Goal: Navigation & Orientation: Find specific page/section

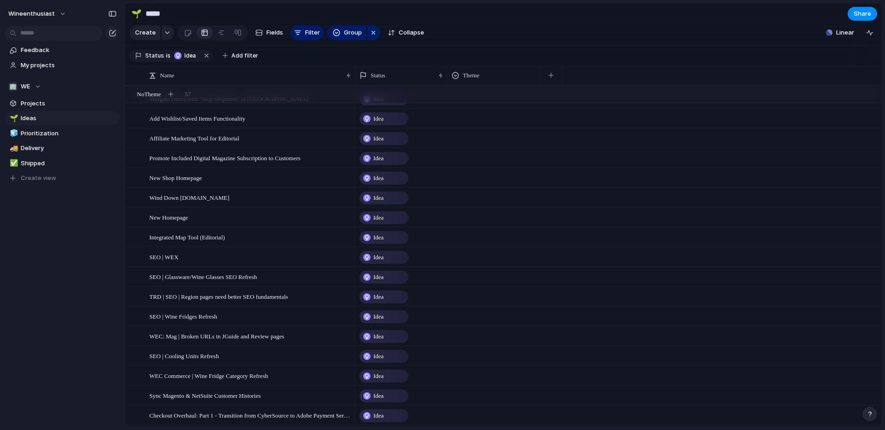
scroll to position [986, 0]
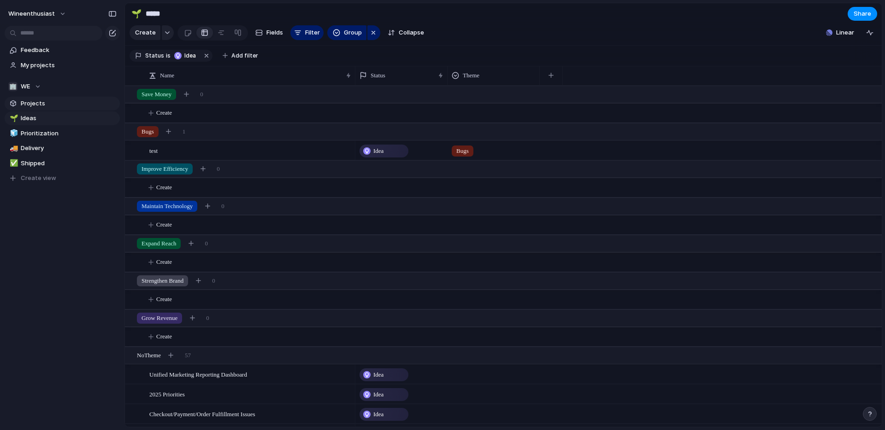
click at [33, 109] on link "Projects" at bounding box center [62, 104] width 115 height 14
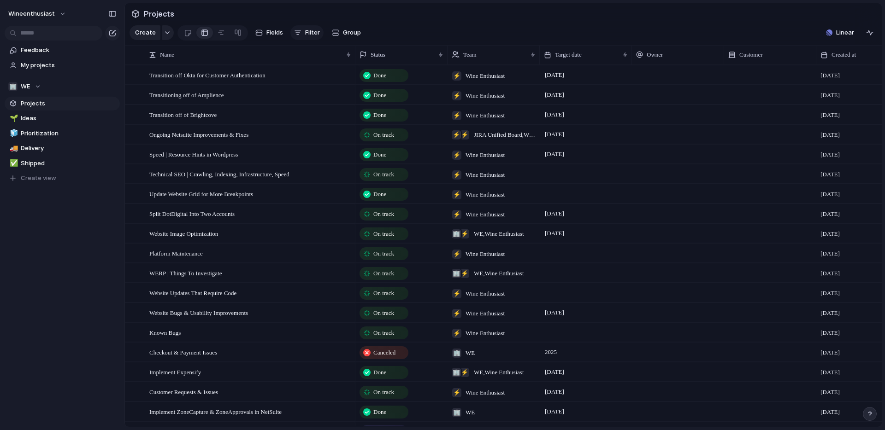
click at [290, 31] on button "Filter" at bounding box center [306, 32] width 33 height 15
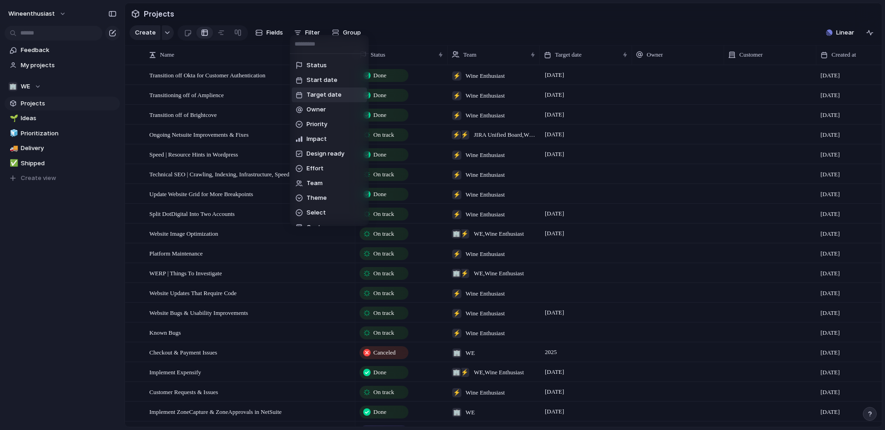
click at [311, 94] on span "Target date" at bounding box center [323, 94] width 35 height 9
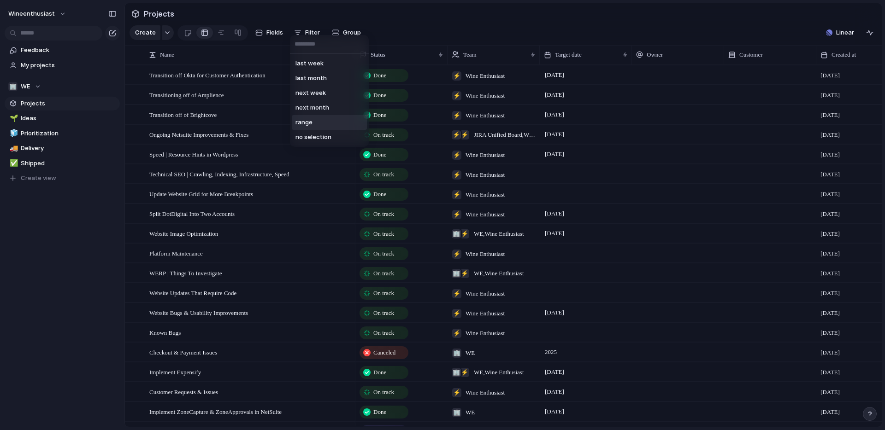
click at [308, 123] on span "range" at bounding box center [303, 122] width 17 height 9
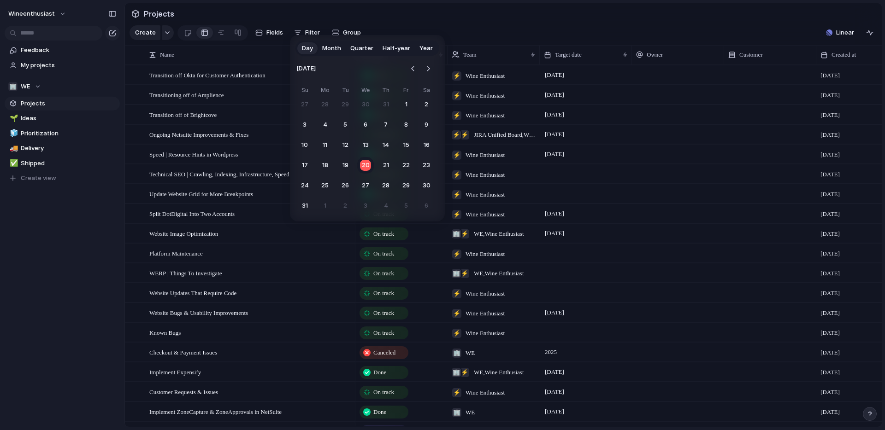
click at [422, 48] on span "Year" at bounding box center [425, 48] width 13 height 9
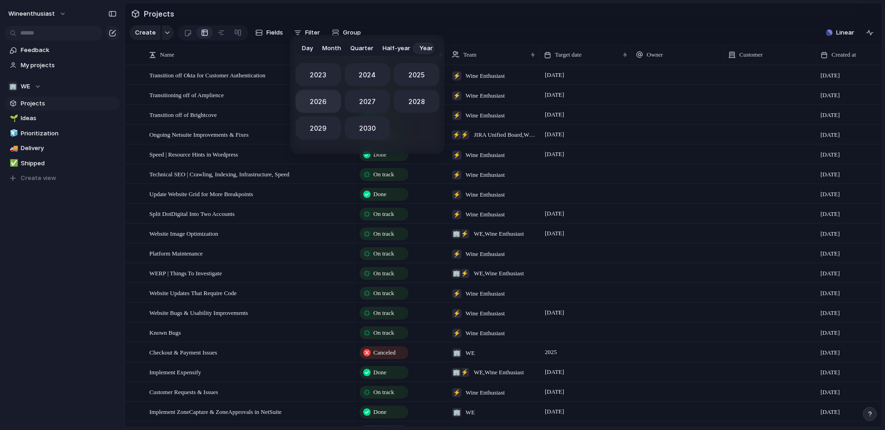
click at [311, 98] on span "2026" at bounding box center [318, 102] width 17 height 10
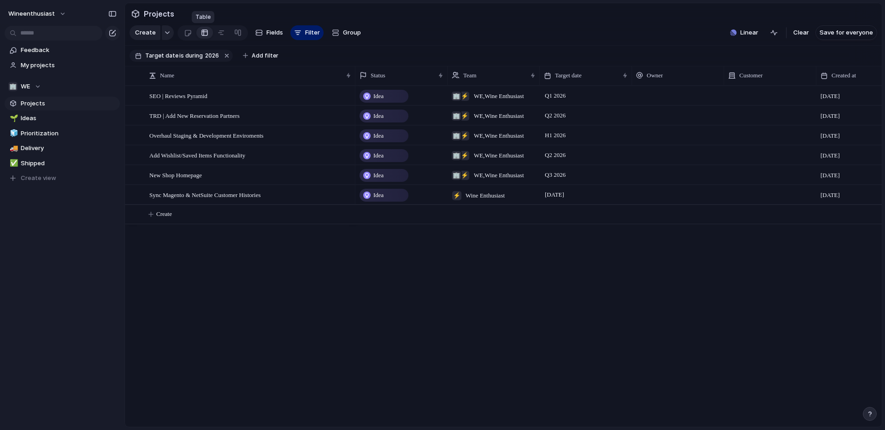
click at [204, 34] on div at bounding box center [204, 32] width 7 height 15
click at [220, 32] on div at bounding box center [221, 32] width 7 height 15
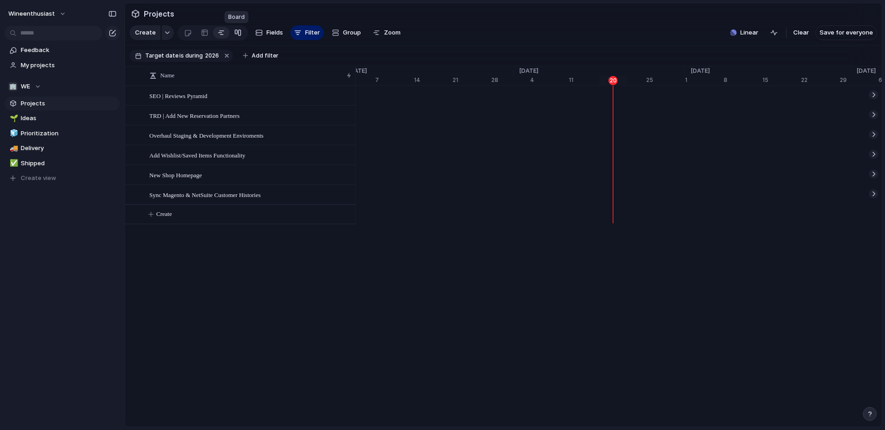
click at [235, 33] on div at bounding box center [237, 32] width 7 height 15
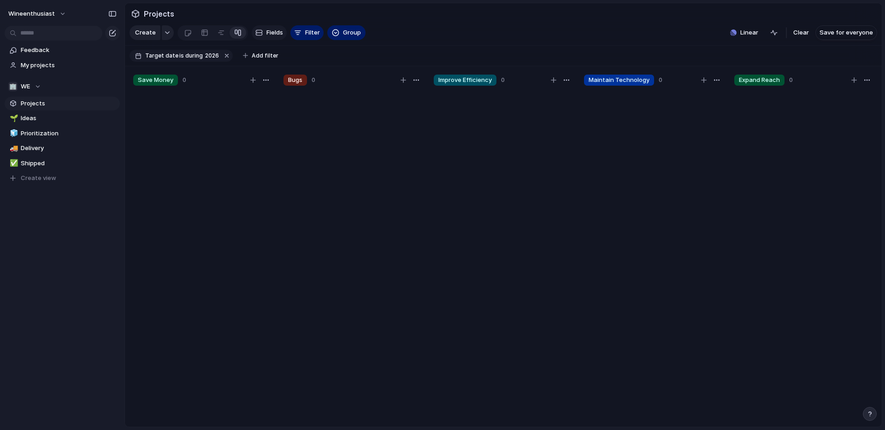
click at [264, 29] on button "Fields" at bounding box center [269, 32] width 35 height 15
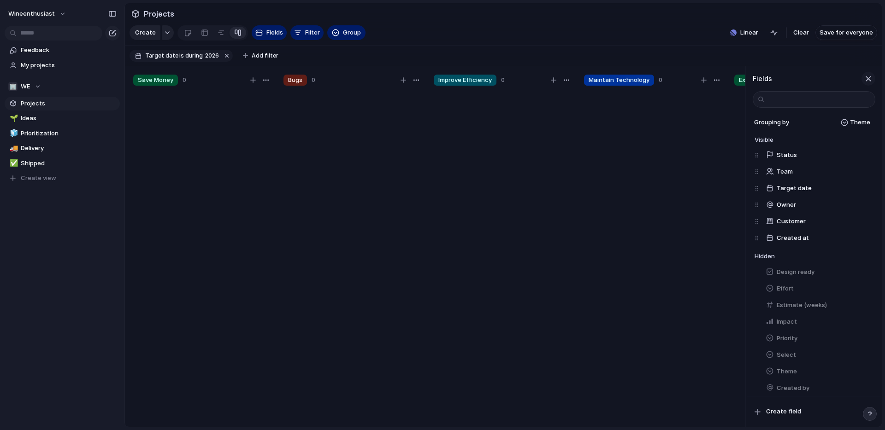
click at [866, 78] on div "button" at bounding box center [868, 79] width 10 height 10
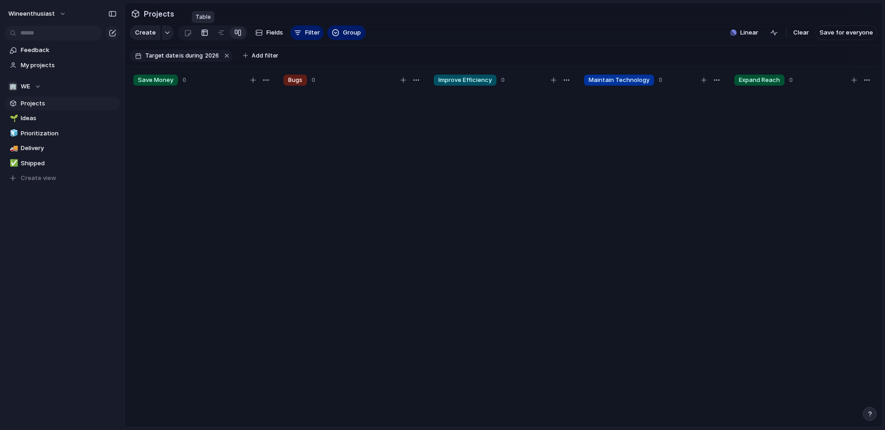
click at [207, 32] on link at bounding box center [204, 32] width 17 height 15
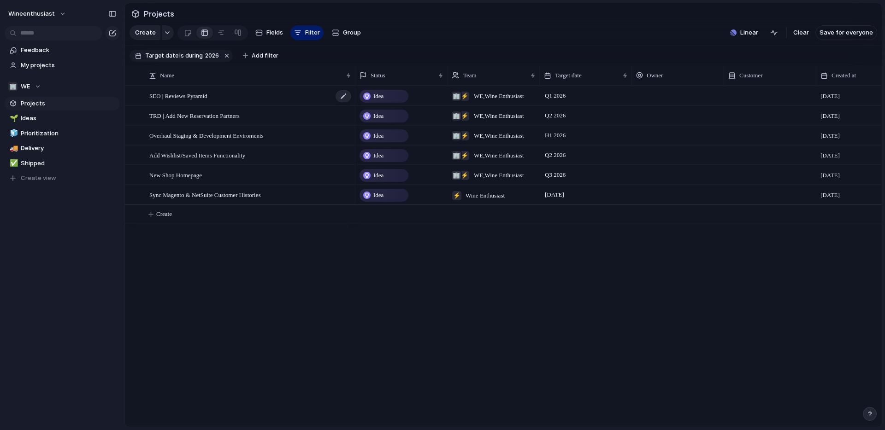
click at [300, 96] on div "SEO | Reviews Pyramid" at bounding box center [250, 96] width 203 height 19
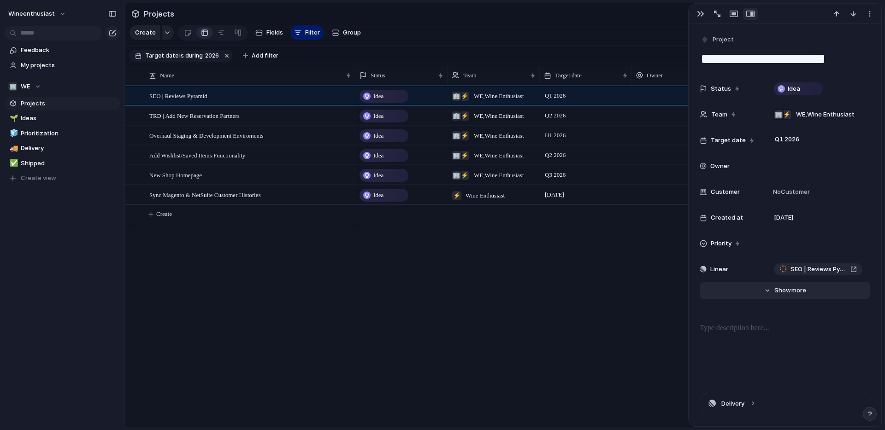
click at [791, 292] on span "more" at bounding box center [798, 290] width 15 height 9
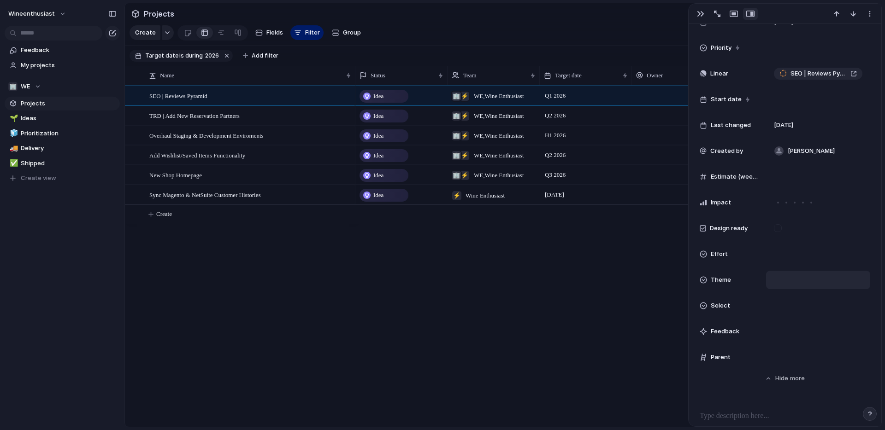
scroll to position [204, 0]
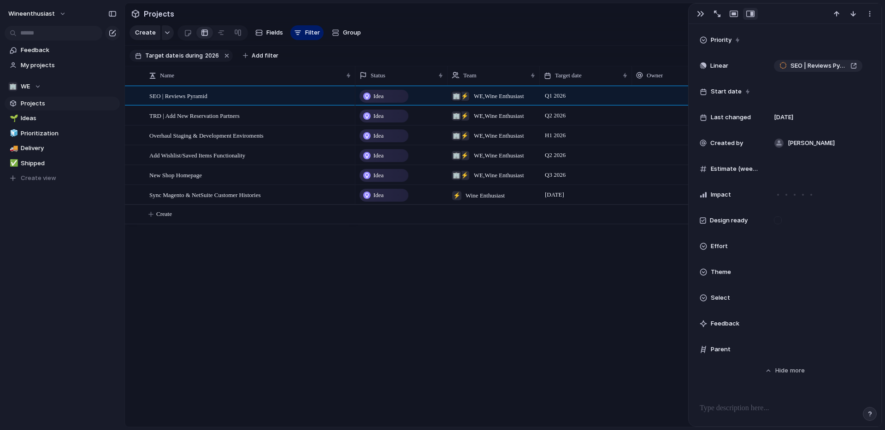
click at [718, 272] on span "Theme" at bounding box center [721, 272] width 20 height 9
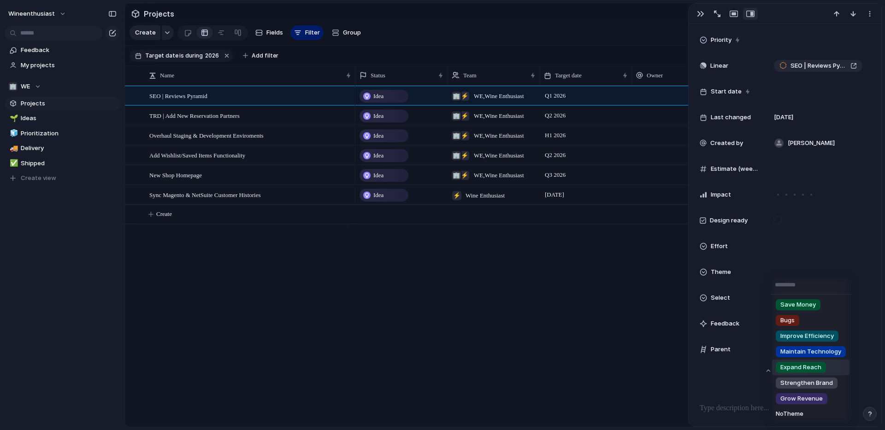
click at [797, 368] on span "Expand Reach" at bounding box center [800, 367] width 41 height 9
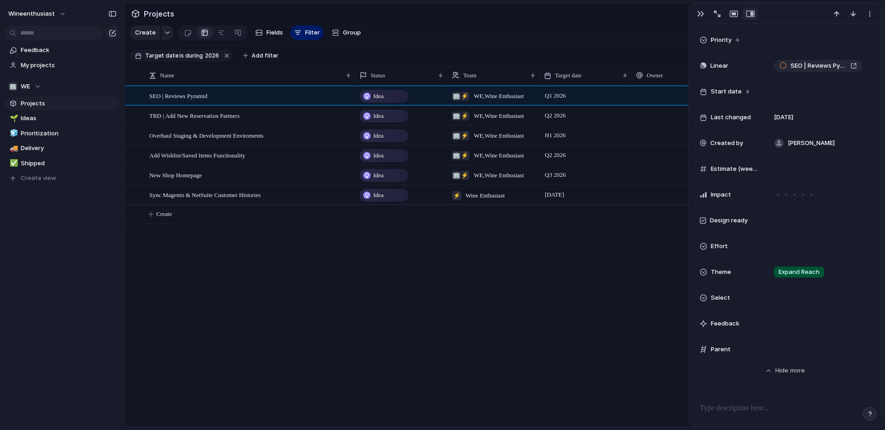
click at [723, 274] on span "Theme" at bounding box center [721, 272] width 20 height 9
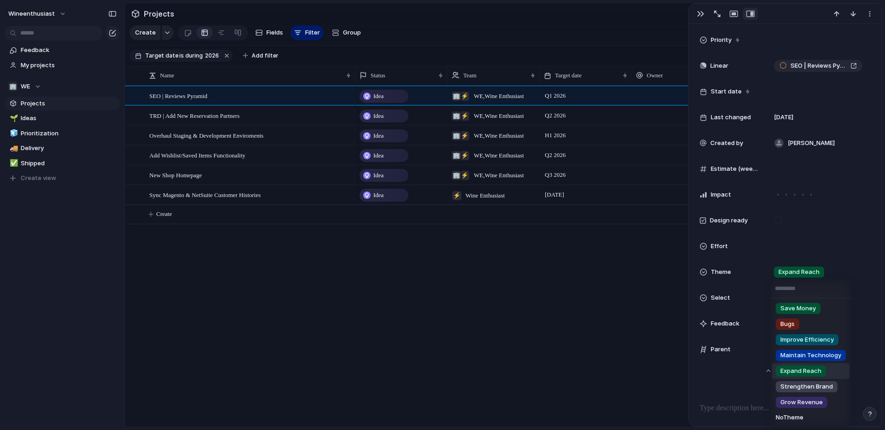
click at [802, 368] on span "Expand Reach" at bounding box center [800, 371] width 41 height 9
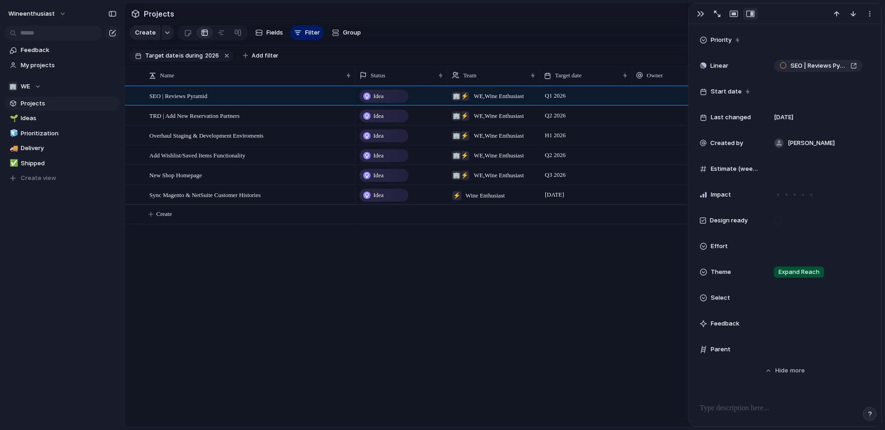
click at [728, 269] on span "Theme" at bounding box center [721, 272] width 20 height 9
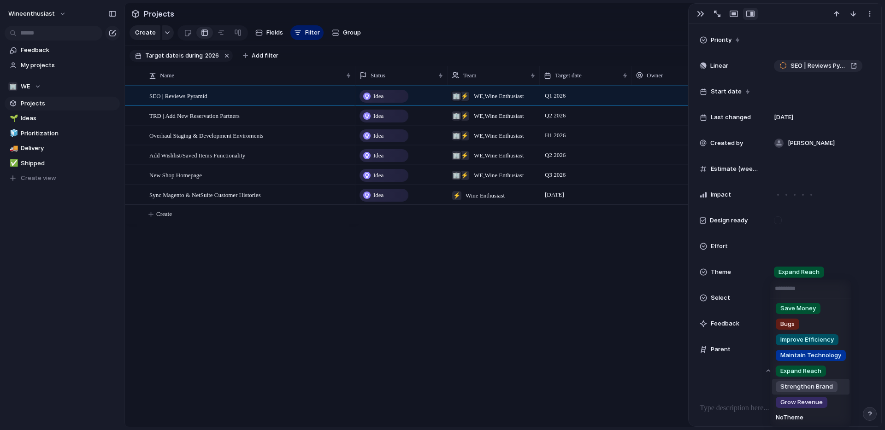
click at [807, 386] on span "Strengthen Brand" at bounding box center [806, 386] width 53 height 9
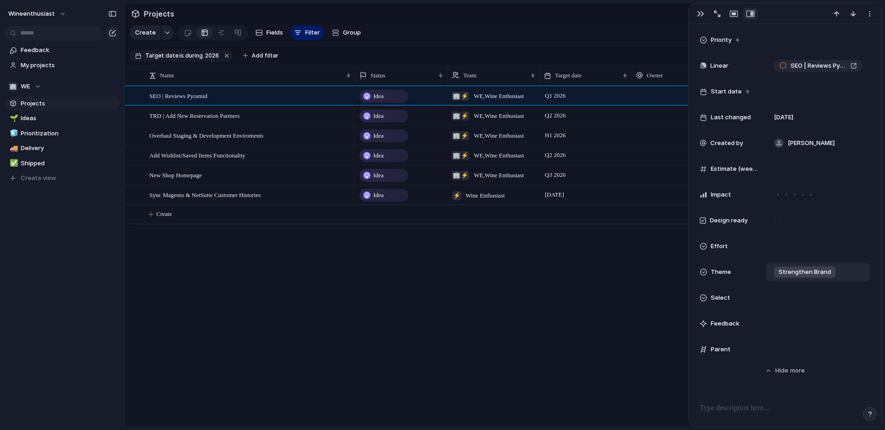
click at [792, 268] on span "Strengthen Brand" at bounding box center [804, 272] width 53 height 9
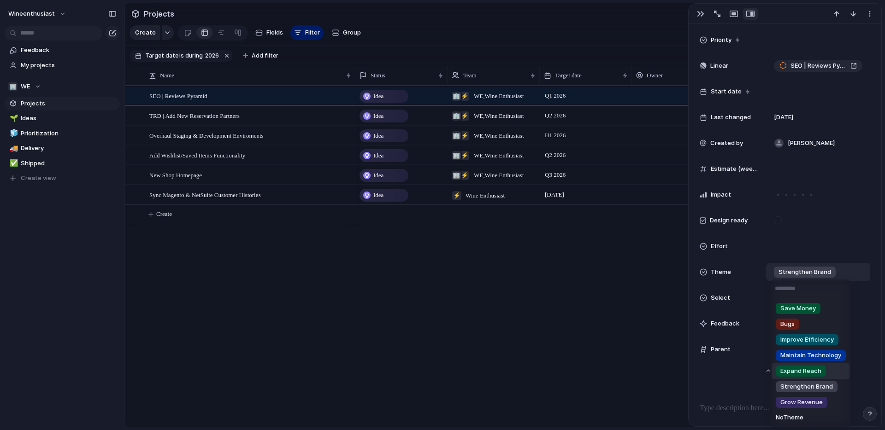
click at [798, 375] on span "Expand Reach" at bounding box center [800, 371] width 41 height 9
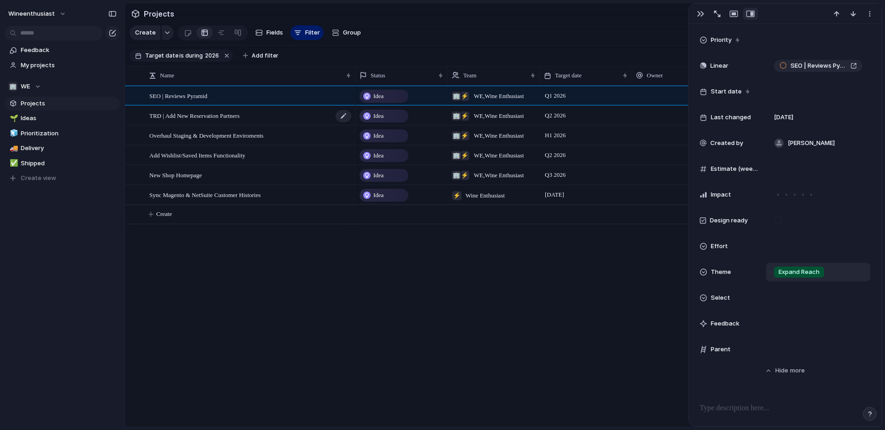
click at [255, 123] on div "TRD | Add New Reservation Partners" at bounding box center [250, 115] width 203 height 19
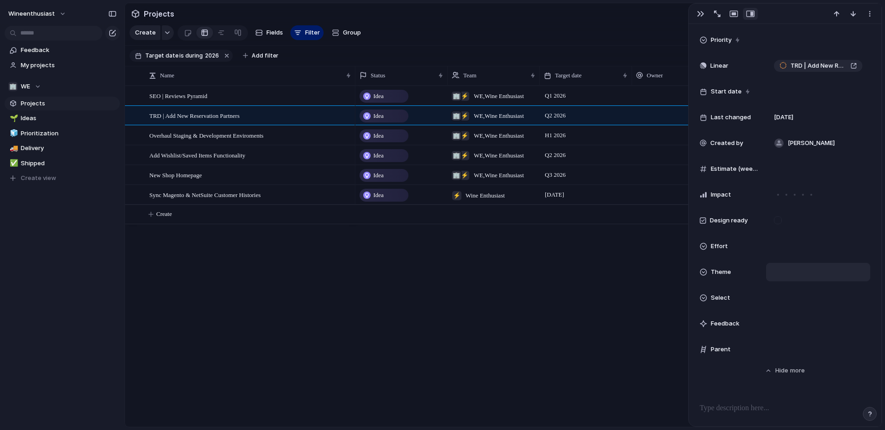
click at [734, 269] on div "Theme" at bounding box center [729, 272] width 59 height 9
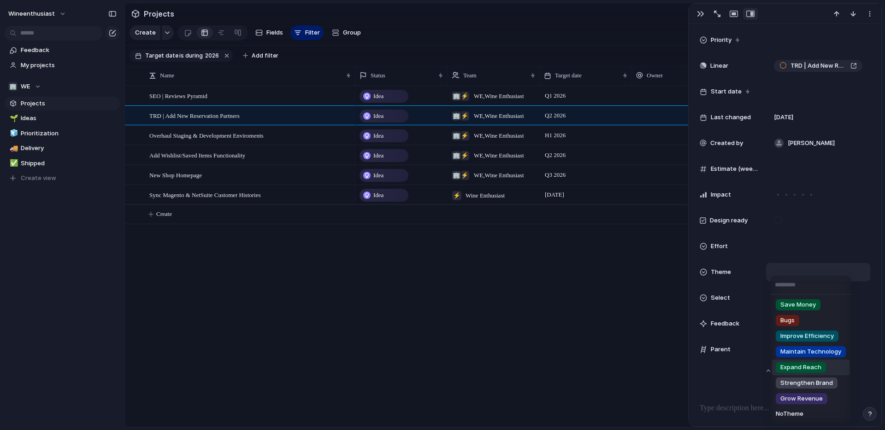
click at [797, 368] on span "Expand Reach" at bounding box center [800, 367] width 41 height 9
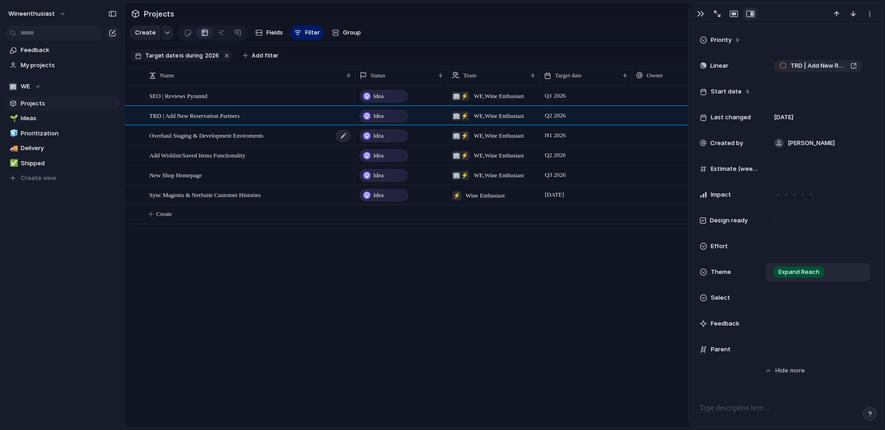
click at [252, 135] on span "Overhaul Staging & Development Enviroments" at bounding box center [206, 135] width 114 height 11
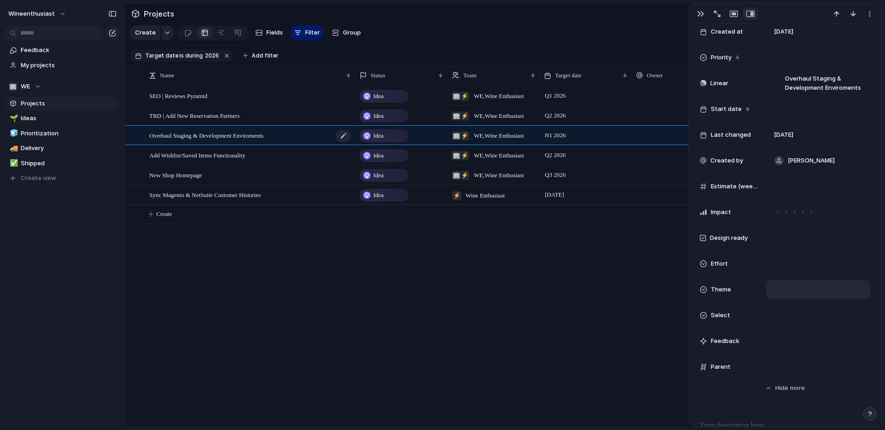
scroll to position [239, 0]
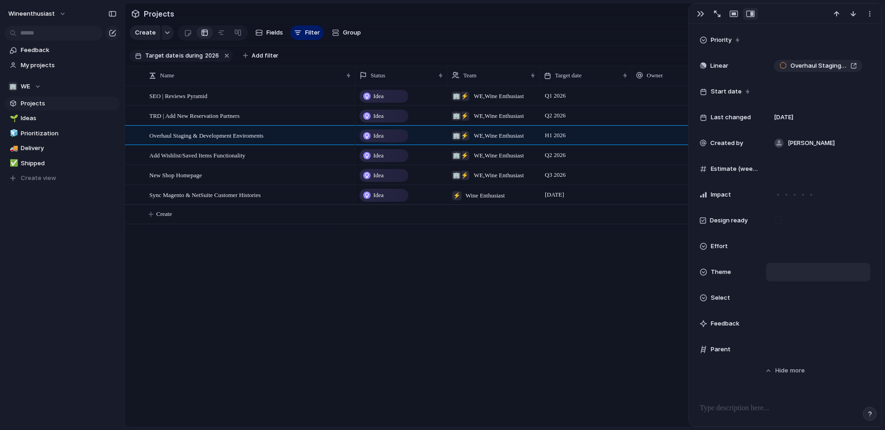
click at [746, 274] on div "Theme" at bounding box center [729, 272] width 59 height 9
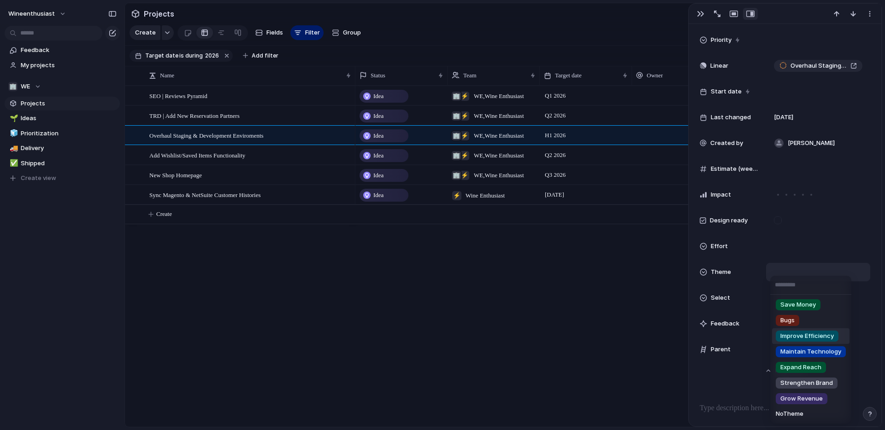
click at [803, 337] on span "Improve Efficiency" at bounding box center [806, 336] width 53 height 9
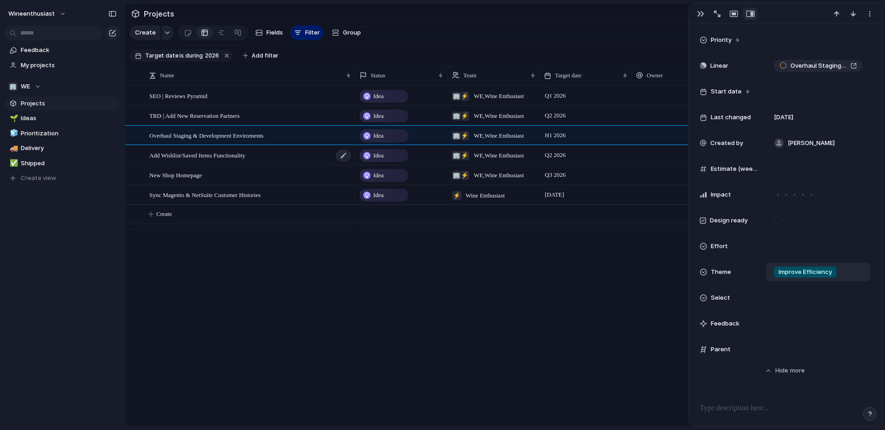
click at [230, 159] on span "Add Wishlist/Saved Items Functionality" at bounding box center [197, 155] width 96 height 11
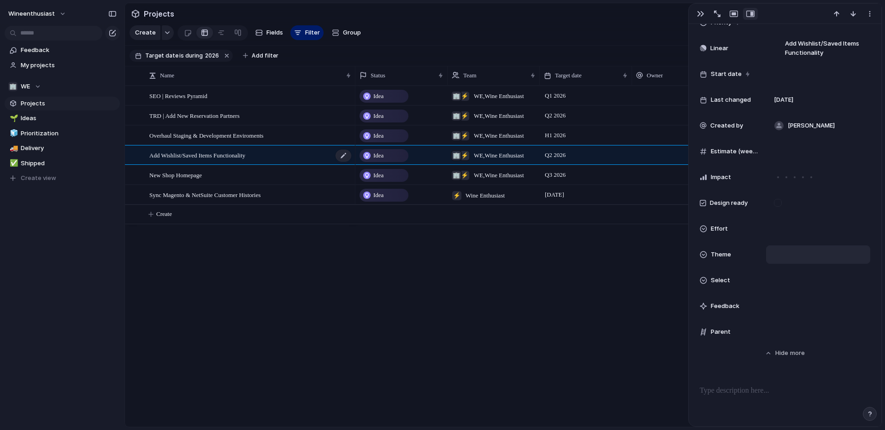
scroll to position [222, 0]
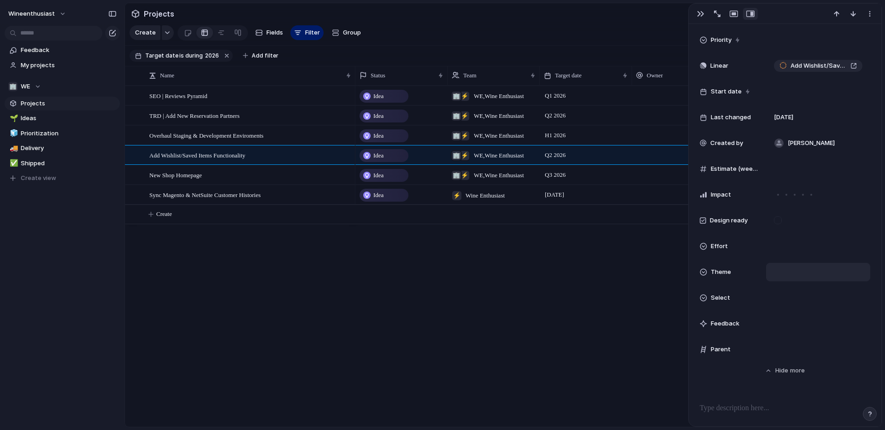
click at [770, 264] on div at bounding box center [818, 272] width 104 height 18
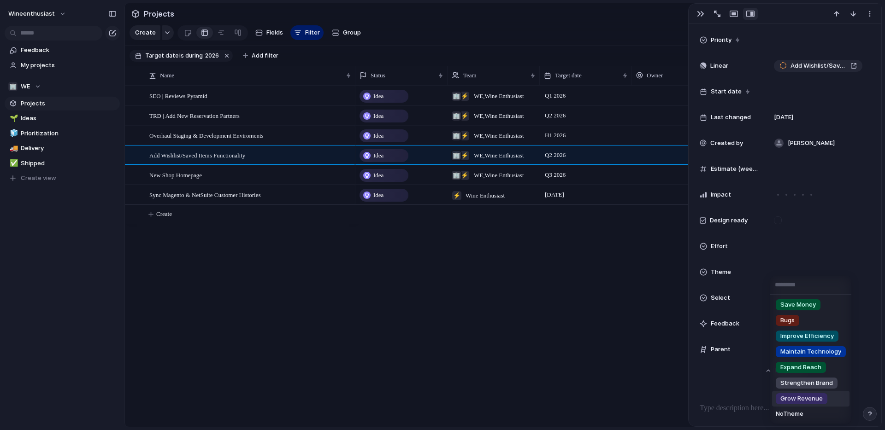
click at [794, 400] on span "Grow Revenue" at bounding box center [801, 398] width 42 height 9
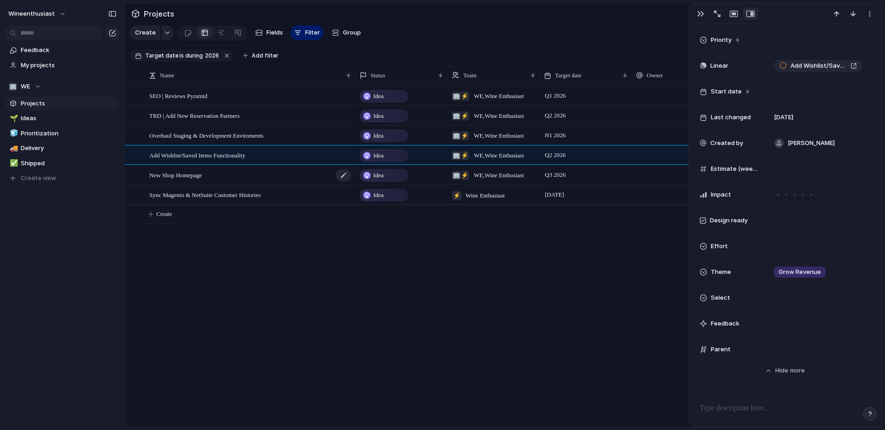
click at [261, 176] on div "New Shop Homepage" at bounding box center [250, 175] width 203 height 19
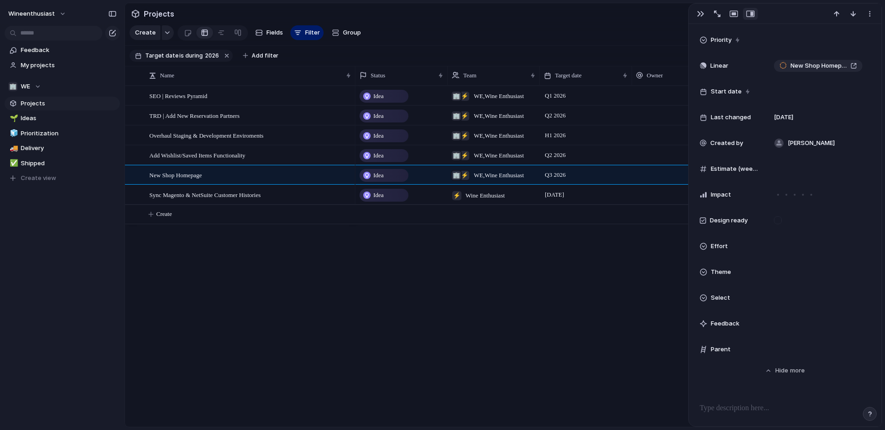
click at [739, 305] on div "Select" at bounding box center [785, 298] width 171 height 18
click at [724, 302] on div "Type to add a value" at bounding box center [442, 215] width 885 height 430
click at [720, 296] on span "Select" at bounding box center [720, 298] width 19 height 9
click at [702, 301] on div "Type to add a value" at bounding box center [442, 215] width 885 height 430
click at [704, 300] on div at bounding box center [703, 297] width 7 height 7
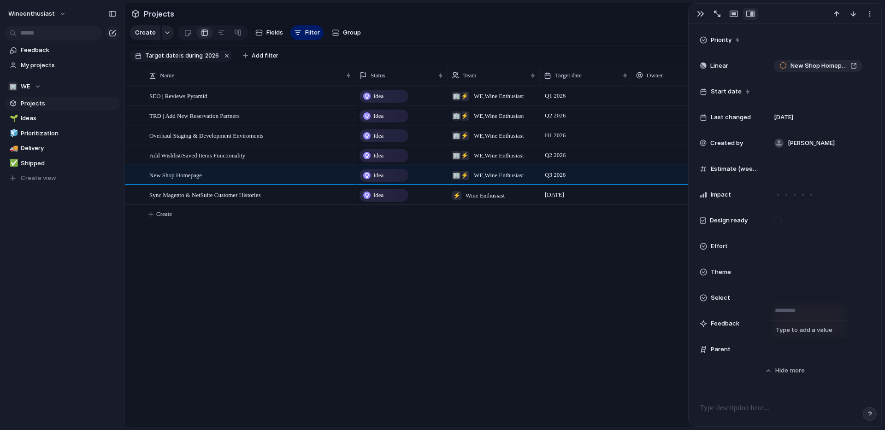
click at [704, 300] on div "Type to add a value" at bounding box center [442, 215] width 885 height 430
click at [717, 277] on div "Theme" at bounding box center [785, 272] width 171 height 18
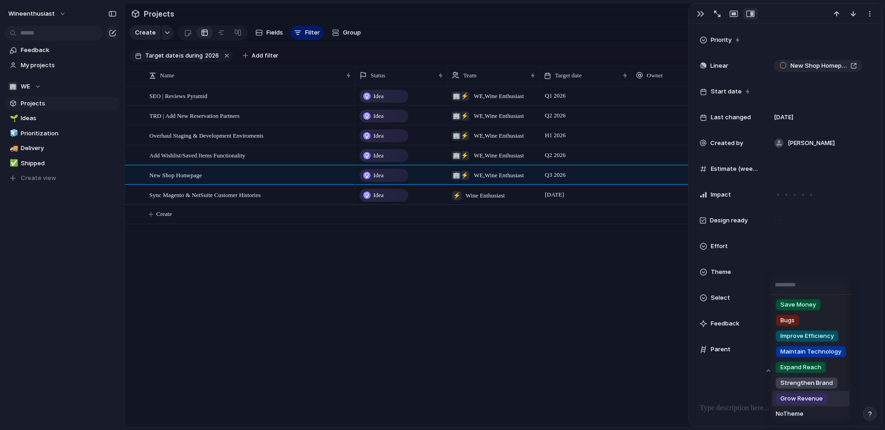
click at [801, 400] on span "Grow Revenue" at bounding box center [801, 398] width 42 height 9
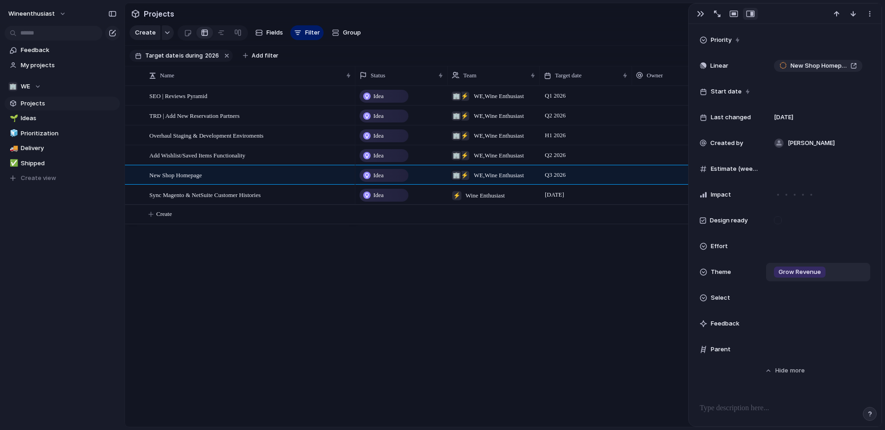
click at [786, 268] on span "Grow Revenue" at bounding box center [799, 272] width 42 height 9
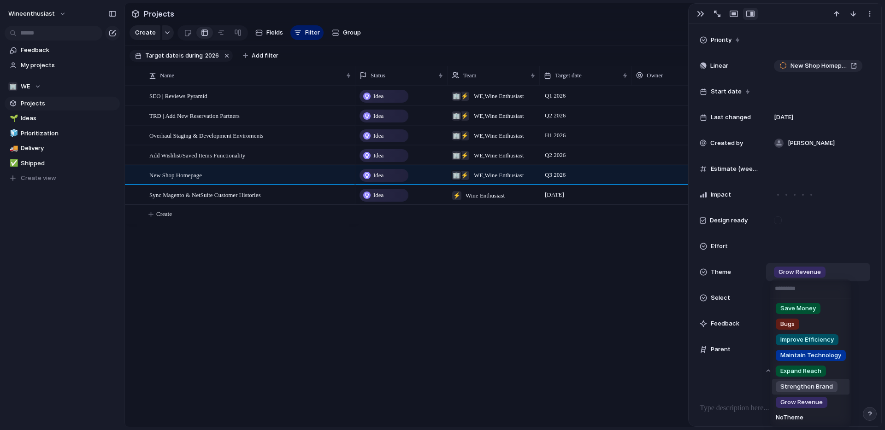
click at [785, 390] on span "Strengthen Brand" at bounding box center [806, 386] width 53 height 9
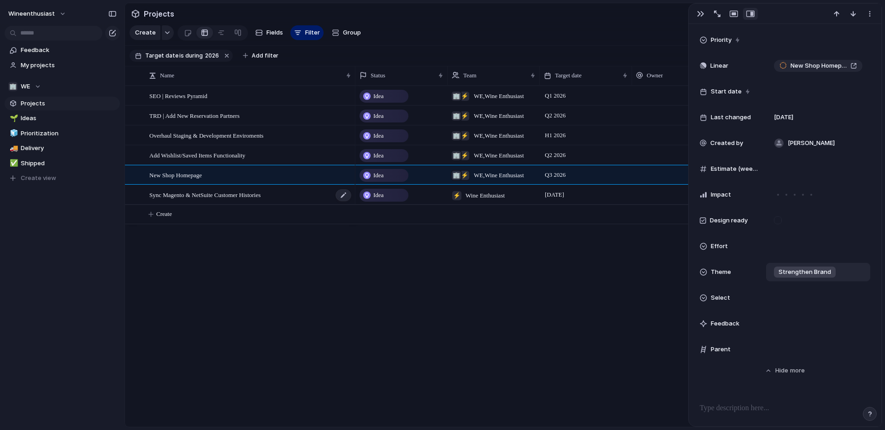
click at [279, 196] on div "Sync Magento & NetSuite Customer Histories" at bounding box center [250, 195] width 203 height 19
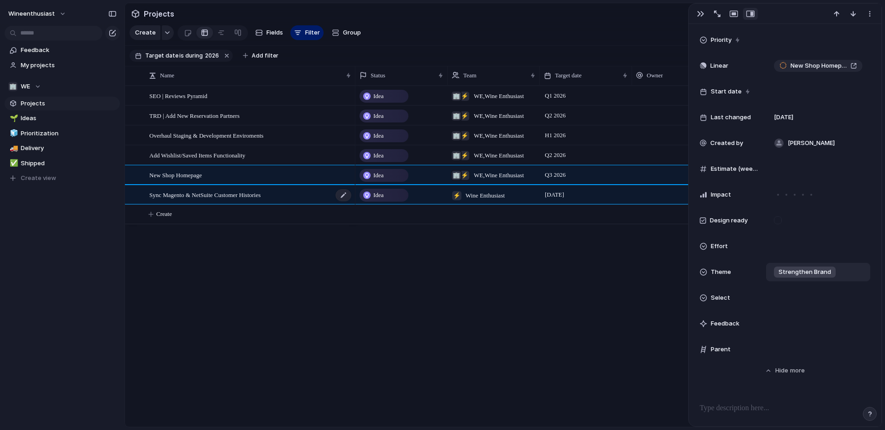
type textarea "**********"
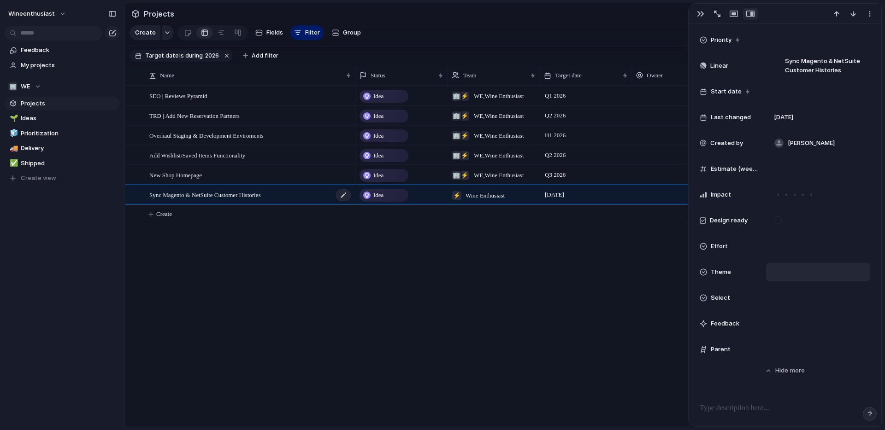
scroll to position [239, 0]
click at [758, 277] on div "Theme" at bounding box center [785, 272] width 171 height 18
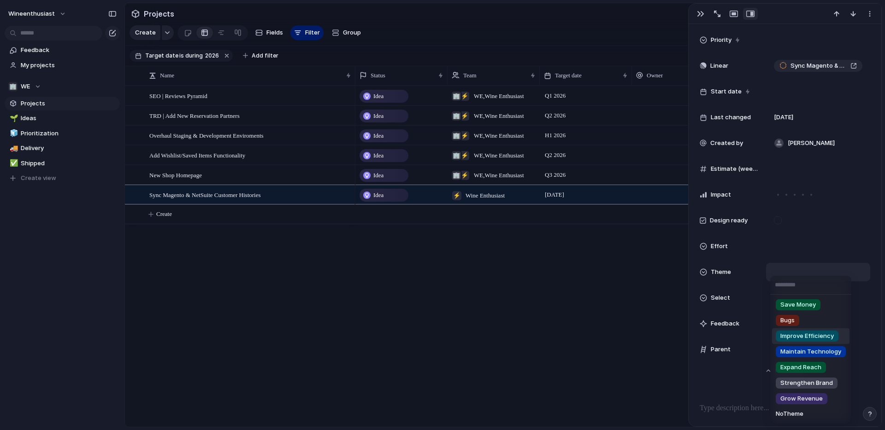
click at [791, 337] on span "Improve Efficiency" at bounding box center [806, 336] width 53 height 9
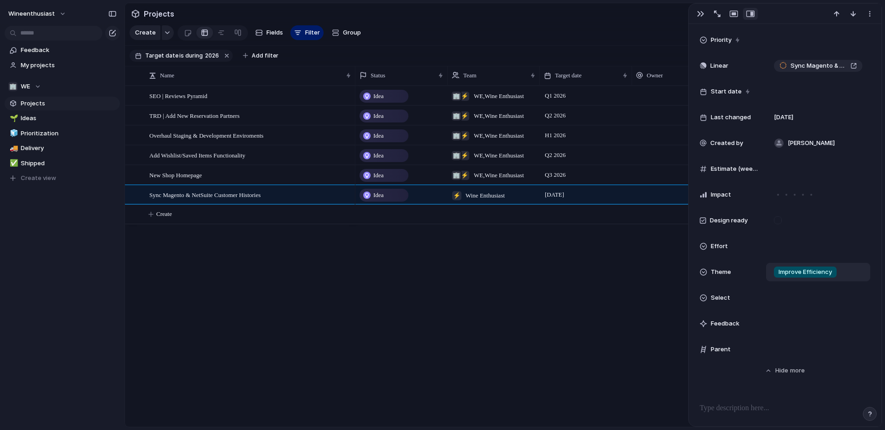
click at [382, 275] on div "Idea ⚡ 🏢 WE , Wine Enthusiast Q1 2026 [DATE] Idea ⚡ 🏢 WE , Wine Enthusiast Q2 2…" at bounding box center [618, 256] width 526 height 341
click at [223, 55] on button "button" at bounding box center [227, 56] width 12 height 12
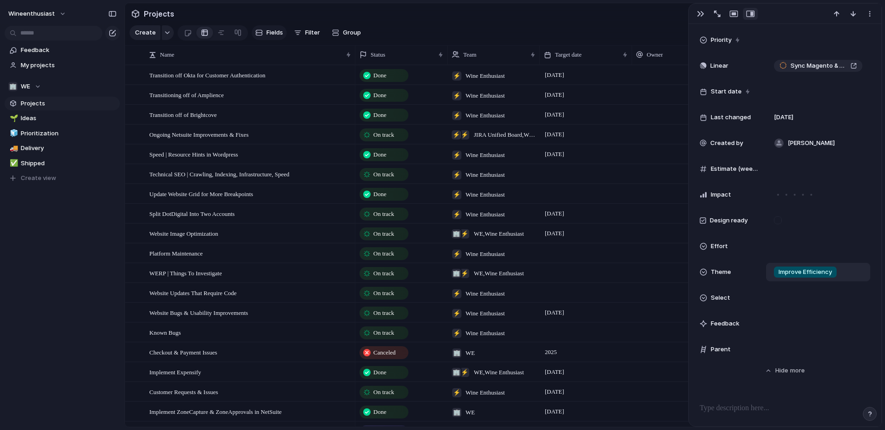
click at [269, 31] on span "Fields" at bounding box center [274, 32] width 17 height 9
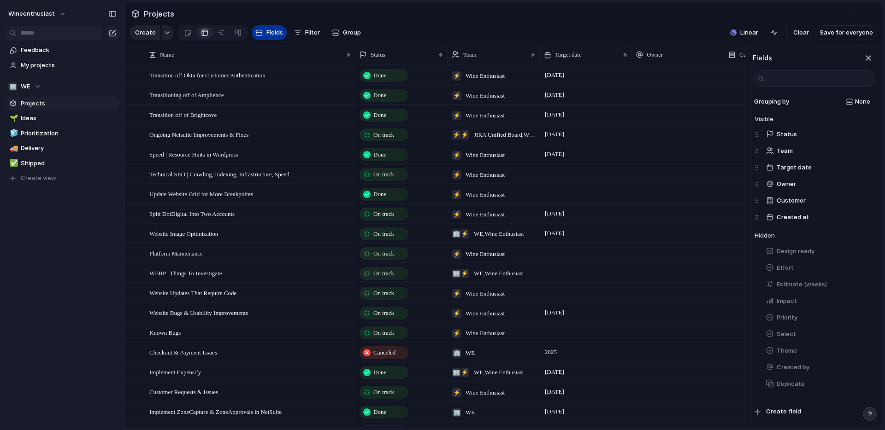
click at [269, 31] on span "Fields" at bounding box center [274, 32] width 17 height 9
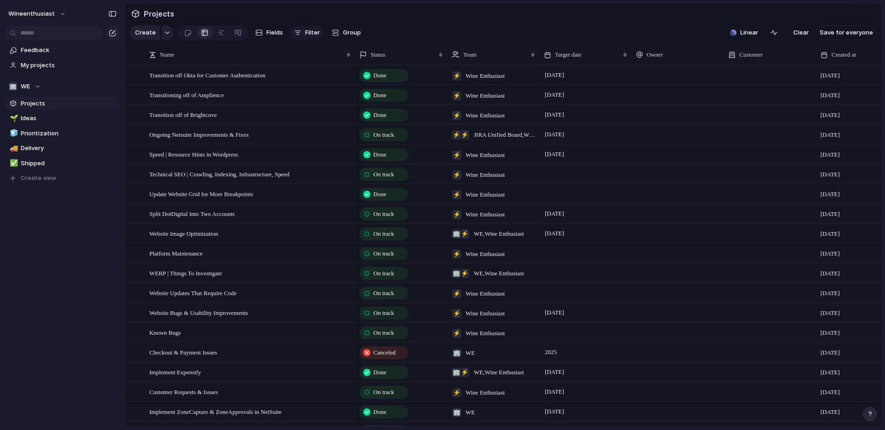
click at [315, 28] on span "Filter" at bounding box center [312, 32] width 15 height 9
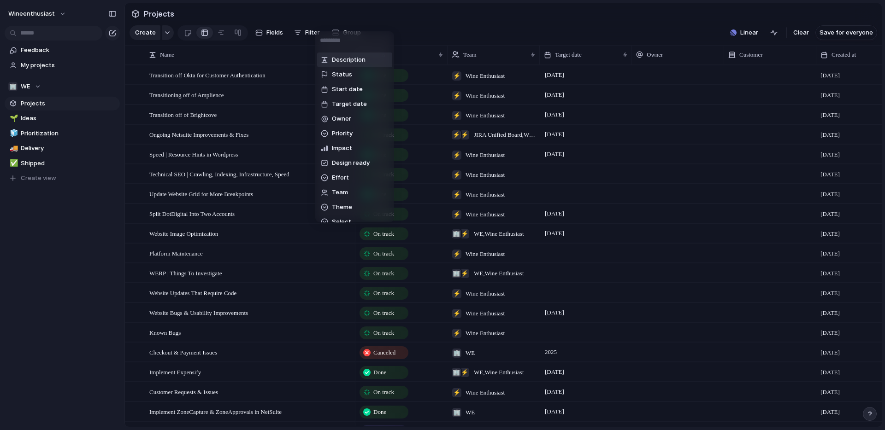
click at [423, 24] on div "Description Status Start date Target date Owner Priority Impact Design ready Ef…" at bounding box center [442, 215] width 885 height 430
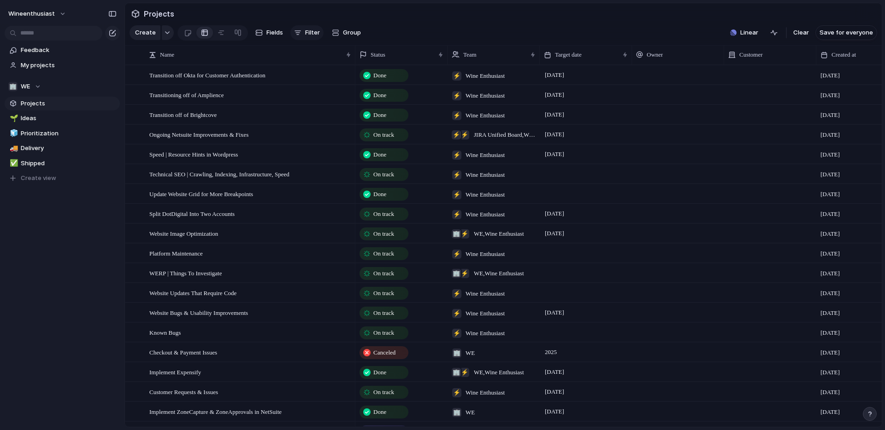
click at [303, 32] on button "Filter" at bounding box center [306, 32] width 33 height 15
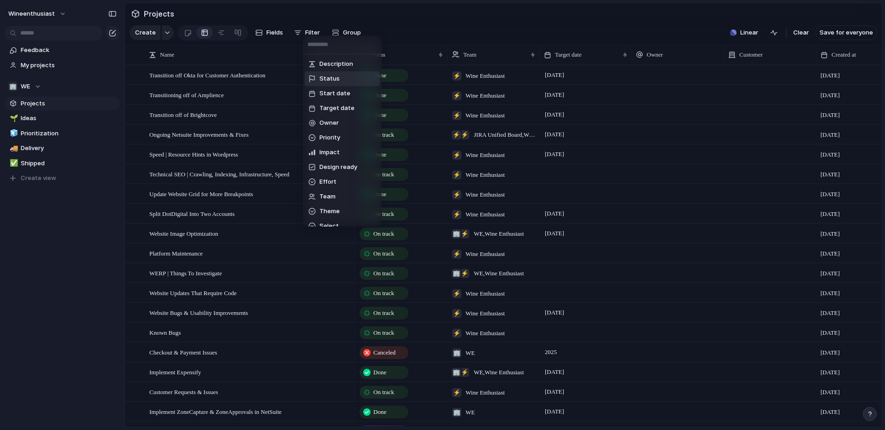
click at [315, 81] on div at bounding box center [311, 78] width 7 height 7
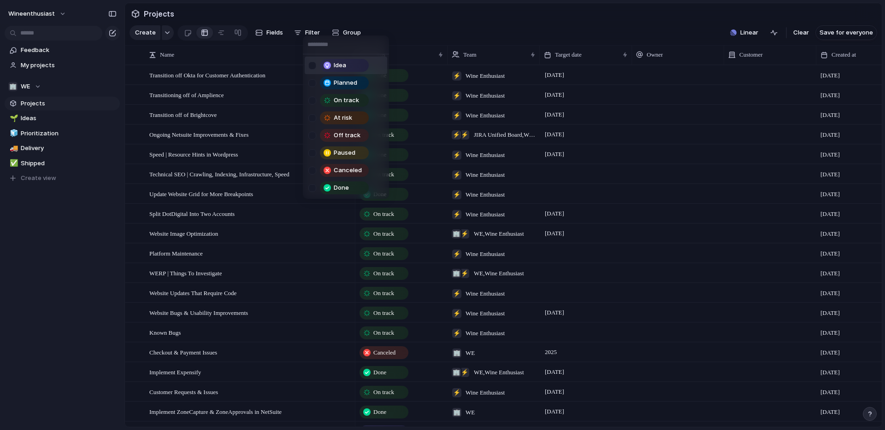
click at [317, 66] on div "Idea" at bounding box center [340, 65] width 64 height 13
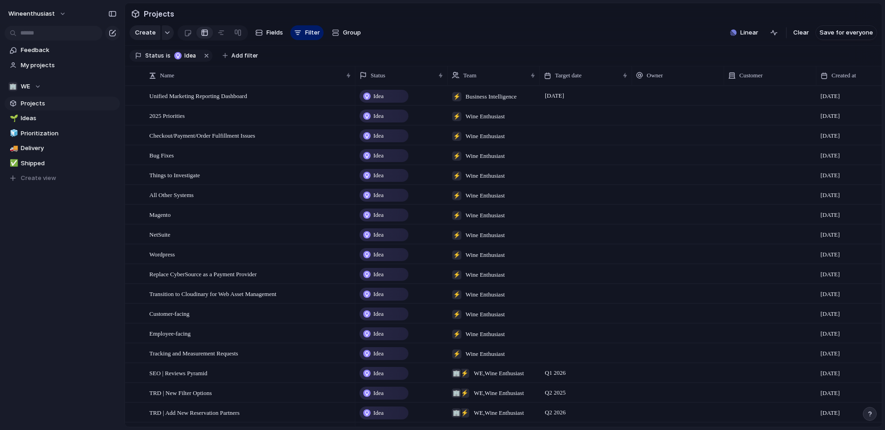
click at [112, 219] on div "Idea Planned On track At risk Off track Paused Canceled Done" at bounding box center [442, 215] width 885 height 430
click at [61, 136] on span "Prioritization" at bounding box center [69, 133] width 96 height 9
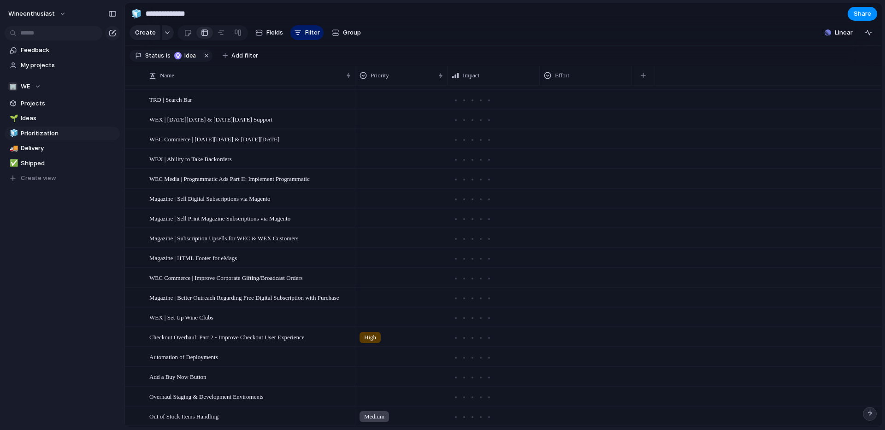
scroll to position [428, 0]
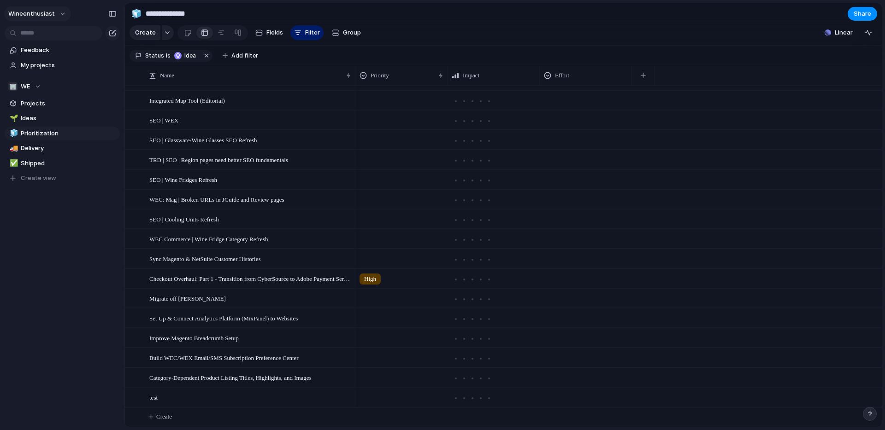
click at [58, 12] on button "wineenthusiast" at bounding box center [37, 13] width 67 height 15
click at [31, 32] on span "Settings" at bounding box center [33, 34] width 25 height 9
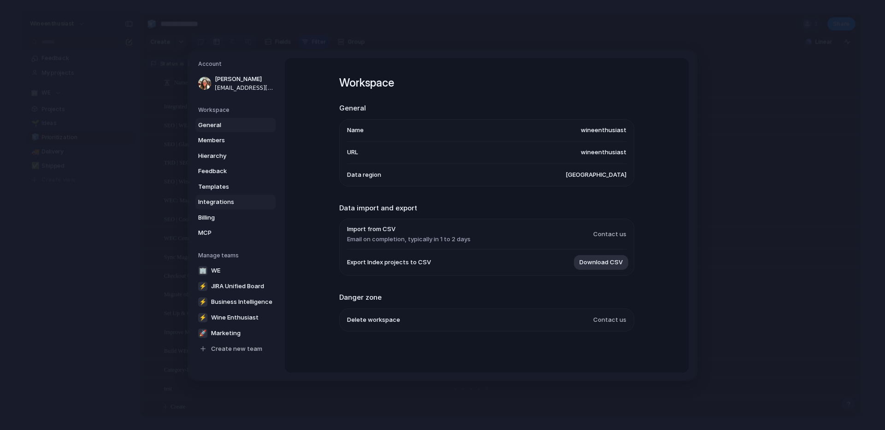
click at [211, 198] on span "Integrations" at bounding box center [227, 202] width 59 height 9
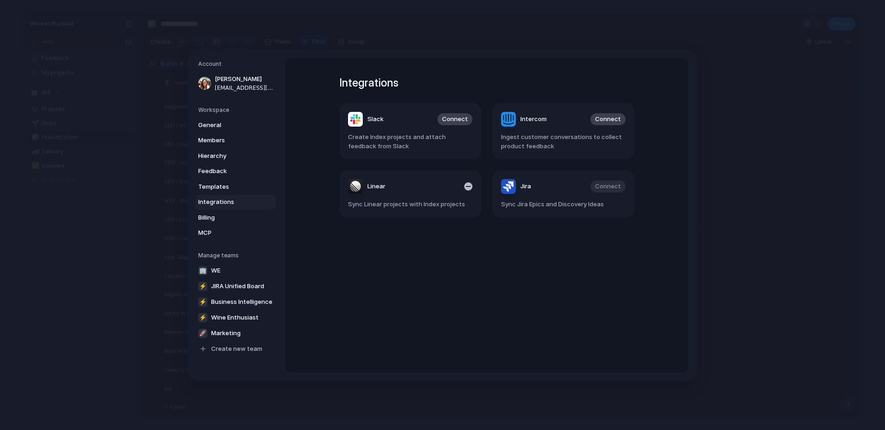
click at [361, 191] on div "Linear" at bounding box center [366, 186] width 37 height 15
click at [469, 188] on div "button" at bounding box center [468, 186] width 8 height 8
click at [212, 155] on span "Hierarchy" at bounding box center [227, 155] width 59 height 9
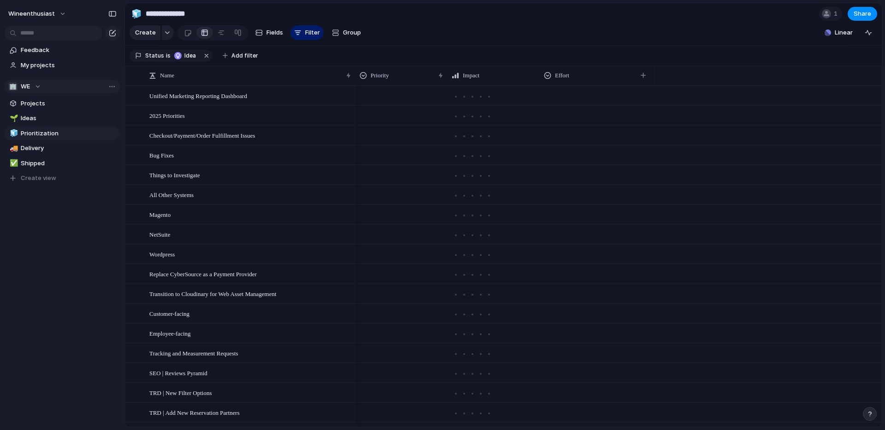
click at [36, 86] on div "🏢 WE" at bounding box center [24, 86] width 33 height 9
click at [39, 86] on div "🏢 WE ⚡ Business Intelligence ⚡ JIRA Unified Board 🚀 Marketing ⚡ Wine Enthusiast…" at bounding box center [442, 215] width 885 height 430
click at [165, 35] on button "button" at bounding box center [168, 32] width 12 height 15
click at [166, 33] on div "Initiative Launch Goal Objective Key result Workstream Program Project Customize" at bounding box center [442, 215] width 885 height 430
click at [223, 31] on link at bounding box center [221, 32] width 17 height 15
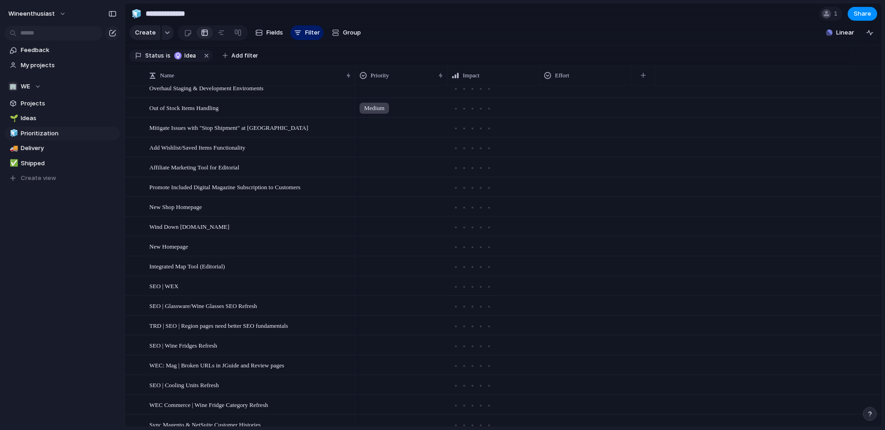
scroll to position [668, 0]
